Goal: Find specific page/section: Find specific page/section

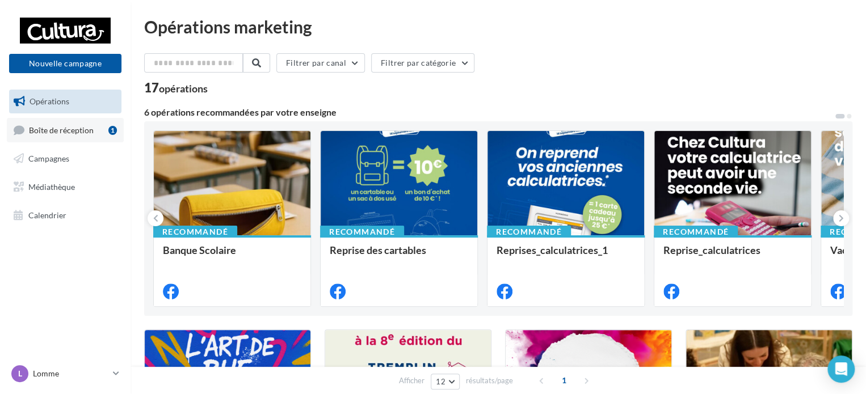
click at [45, 130] on span "Boîte de réception" at bounding box center [61, 130] width 65 height 10
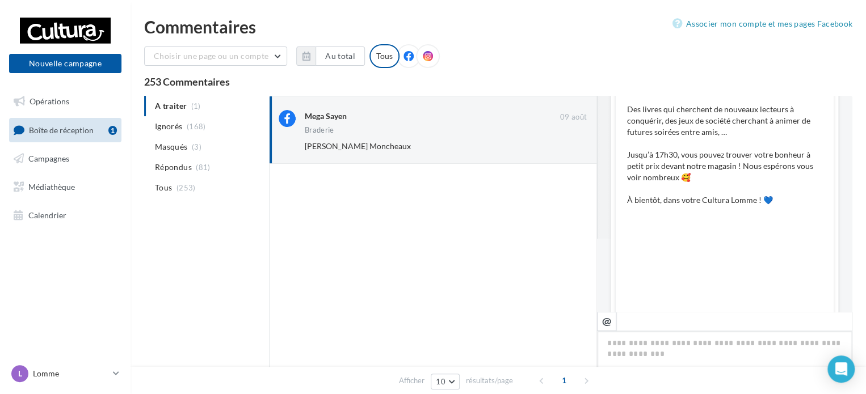
scroll to position [16, 0]
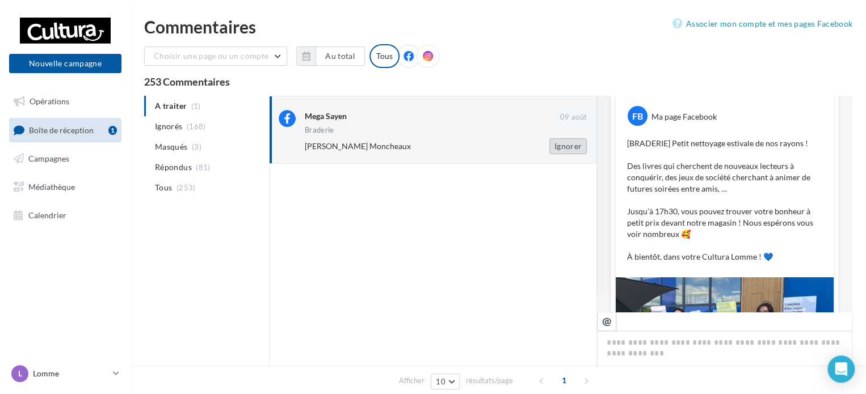
click at [558, 145] on button "Ignorer" at bounding box center [567, 146] width 37 height 16
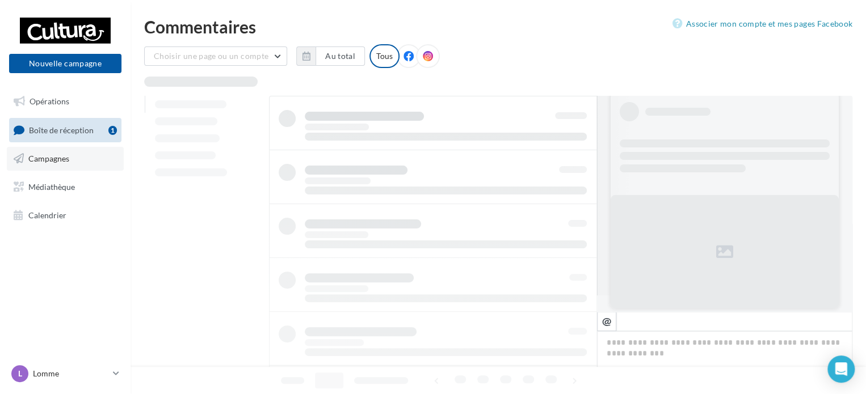
click at [56, 158] on span "Campagnes" at bounding box center [48, 159] width 41 height 10
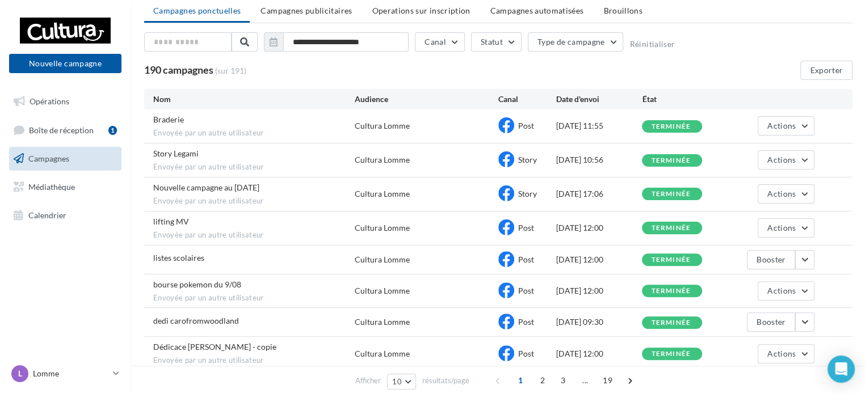
scroll to position [57, 0]
